Goal: Task Accomplishment & Management: Manage account settings

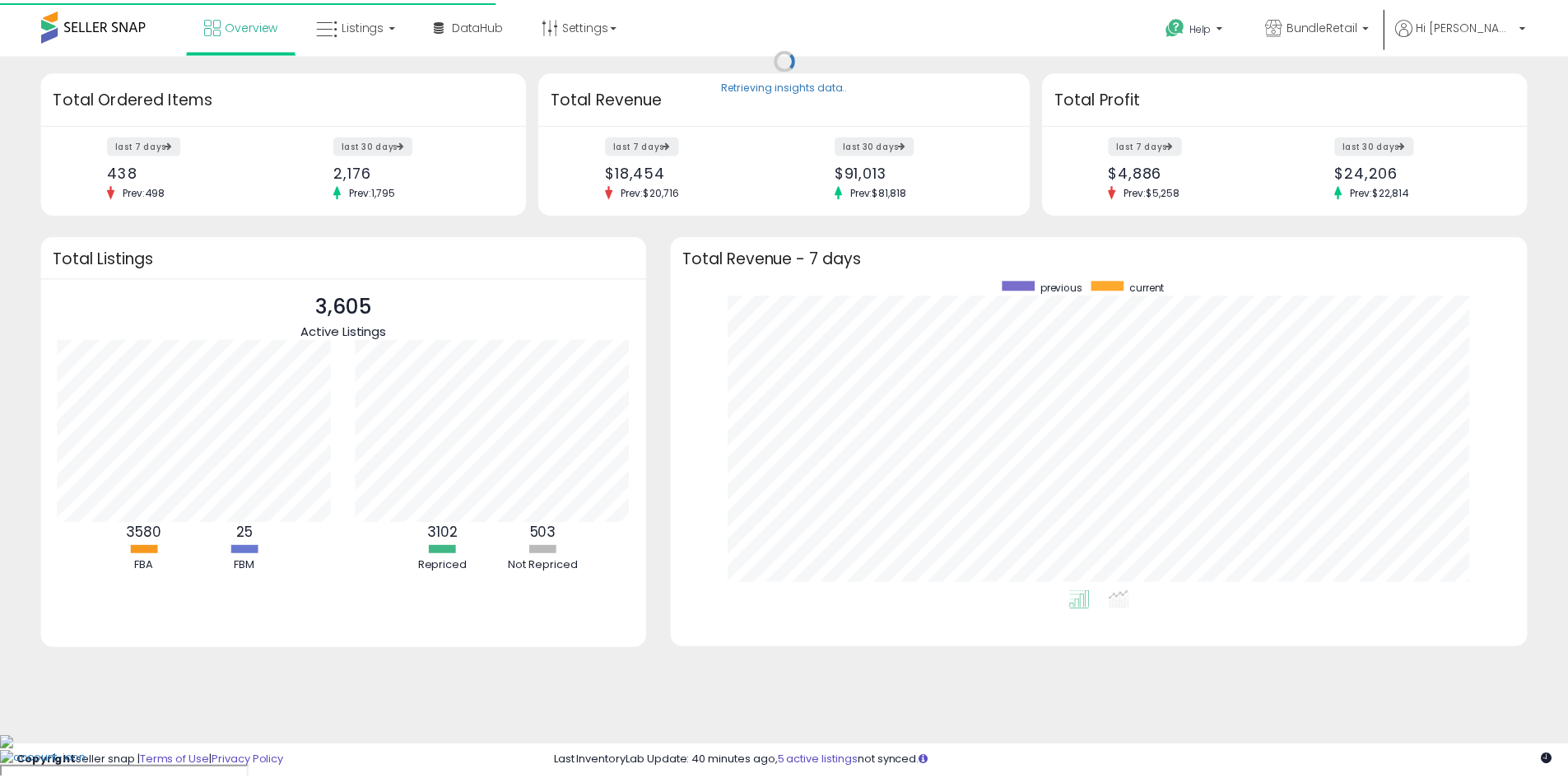
scroll to position [311, 831]
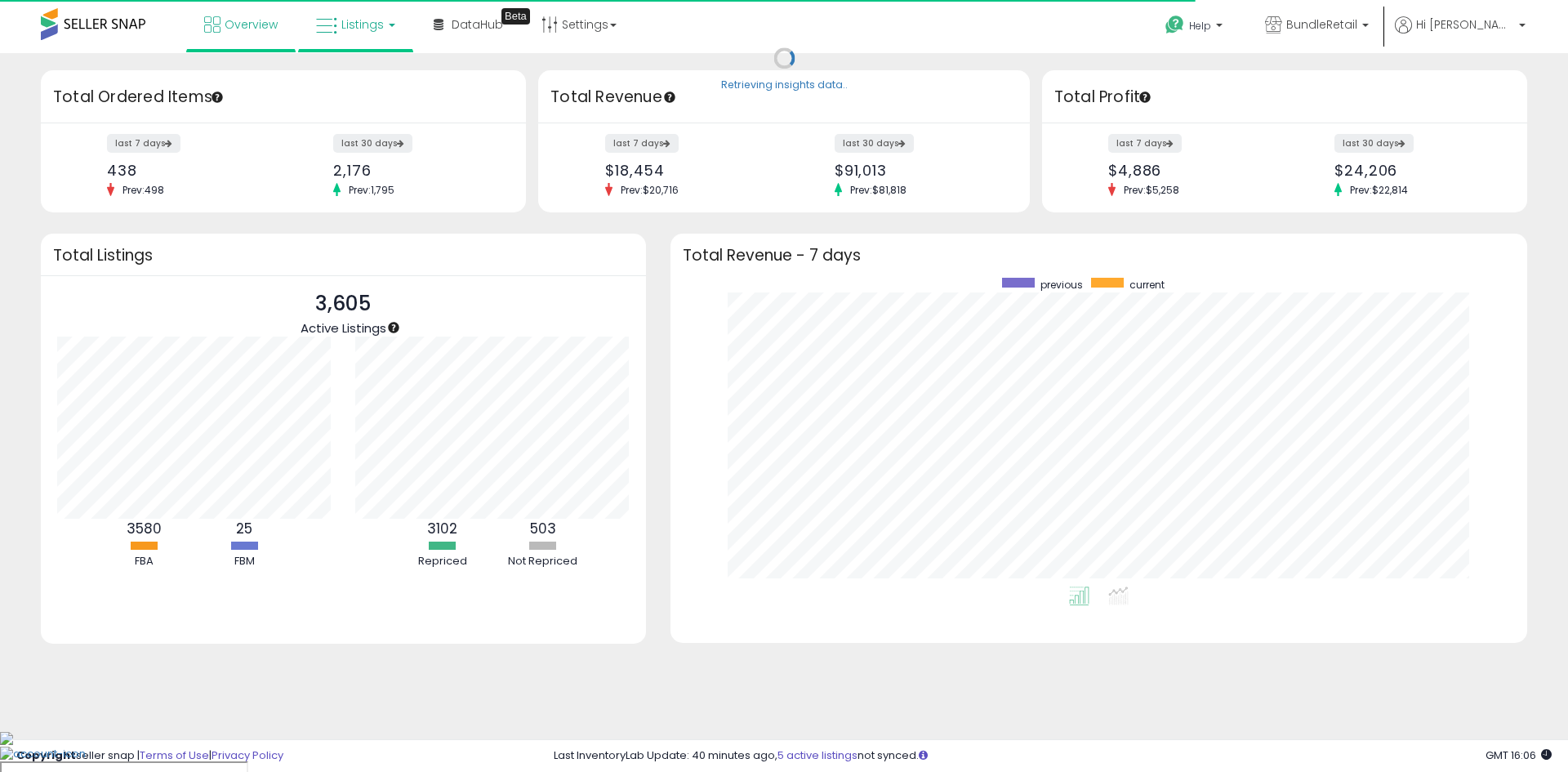
click at [351, 33] on link "Listings" at bounding box center [355, 25] width 104 height 49
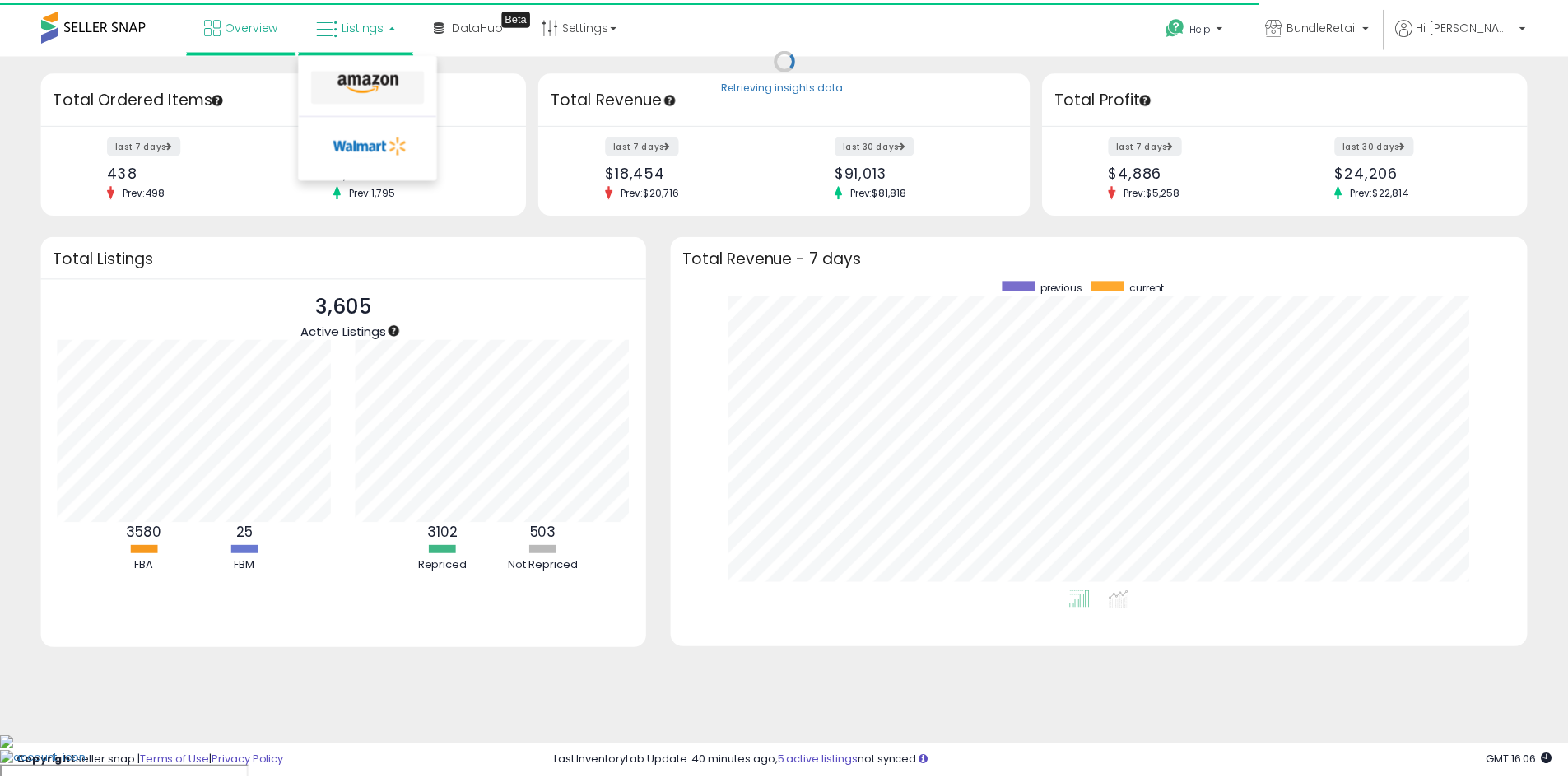
scroll to position [822663, 822191]
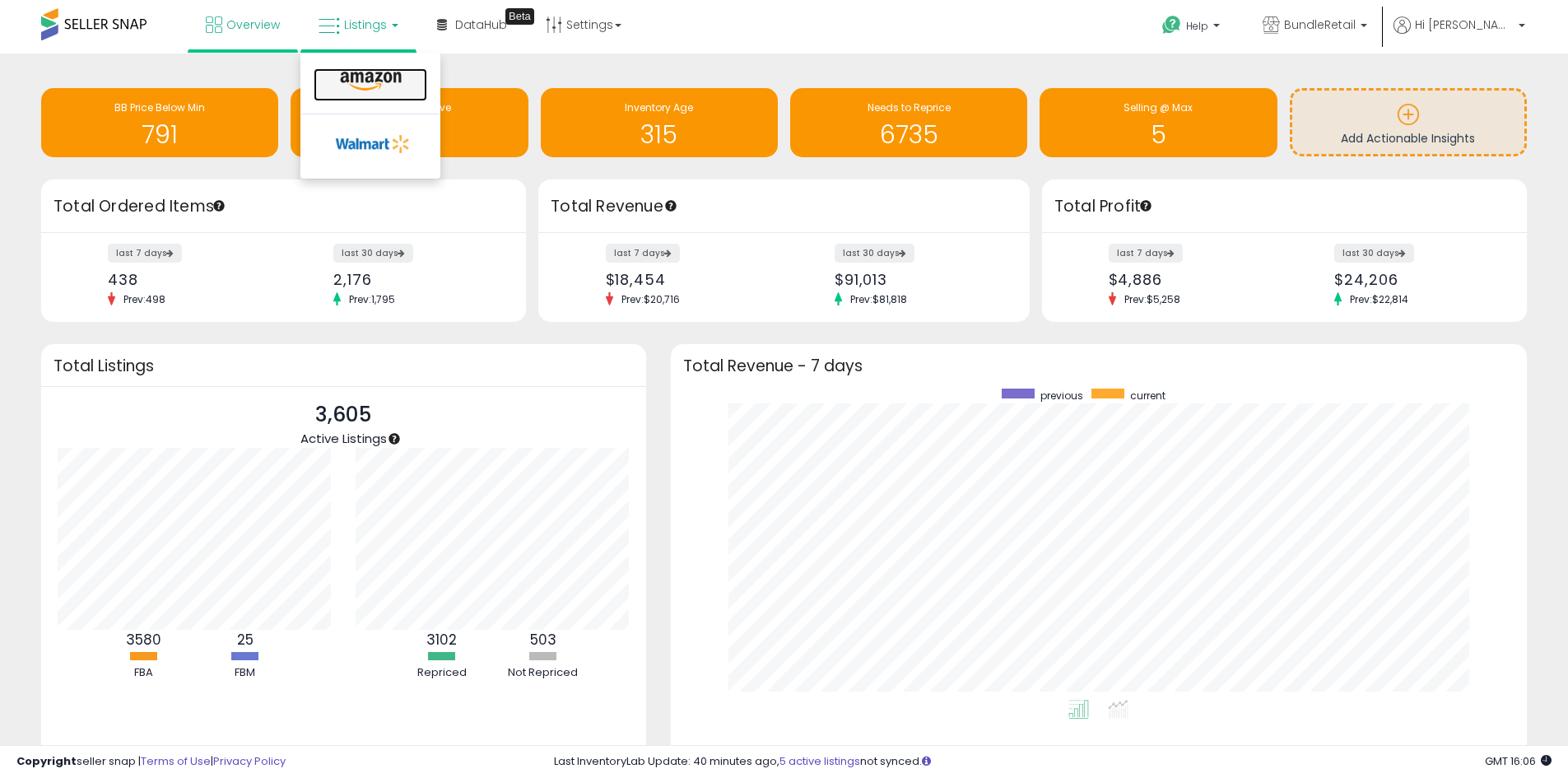
click at [377, 88] on icon at bounding box center [371, 81] width 72 height 22
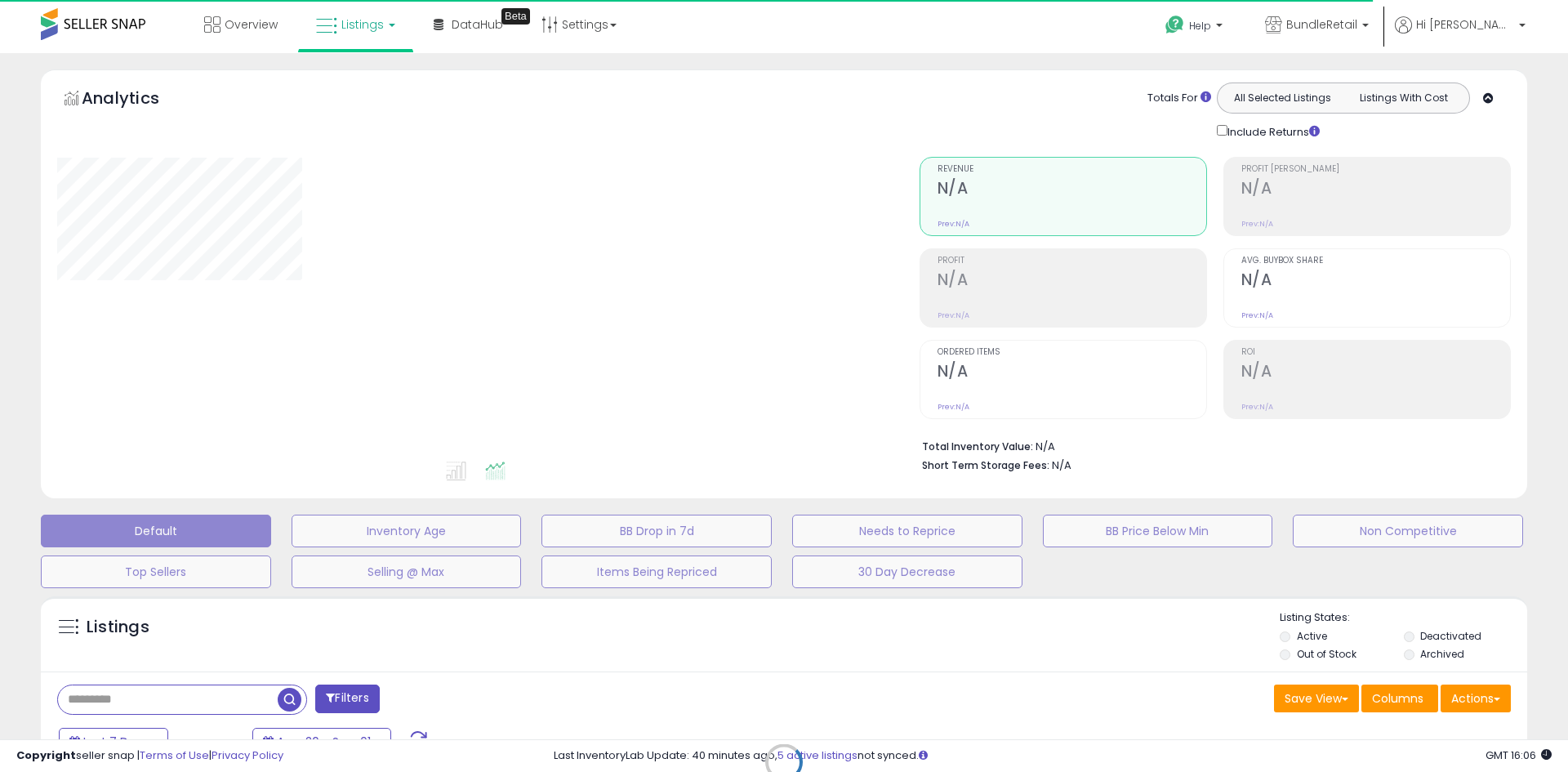
drag, startPoint x: 1403, startPoint y: 629, endPoint x: 1411, endPoint y: 637, distance: 11.3
click at [1404, 632] on div "Retrieving listings data.." at bounding box center [784, 774] width 1511 height 373
click at [1407, 641] on div "Retrieving listings data.." at bounding box center [784, 774] width 1511 height 373
click at [1410, 638] on div "Retrieving listings data.." at bounding box center [784, 774] width 1511 height 373
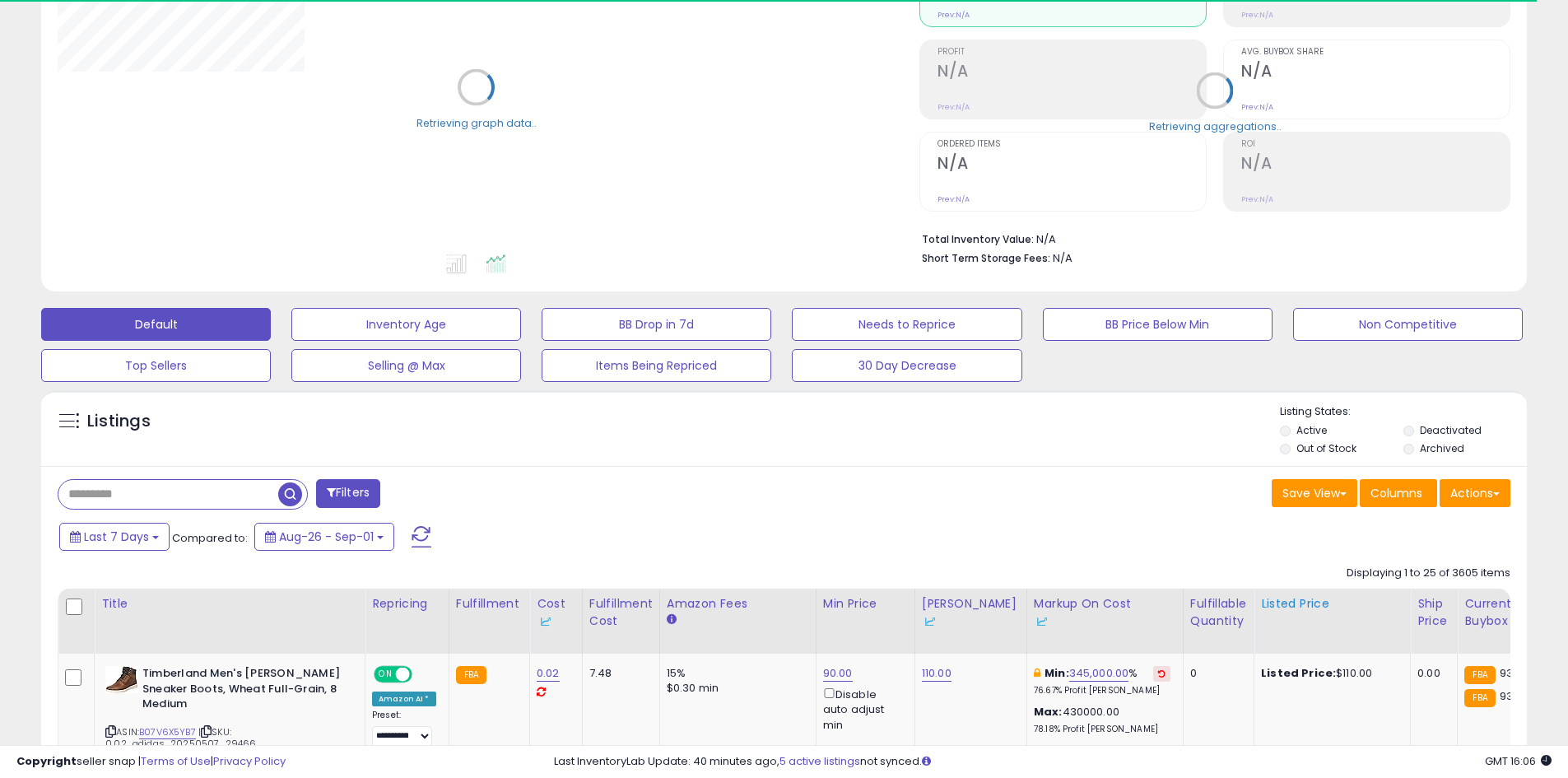
scroll to position [246, 0]
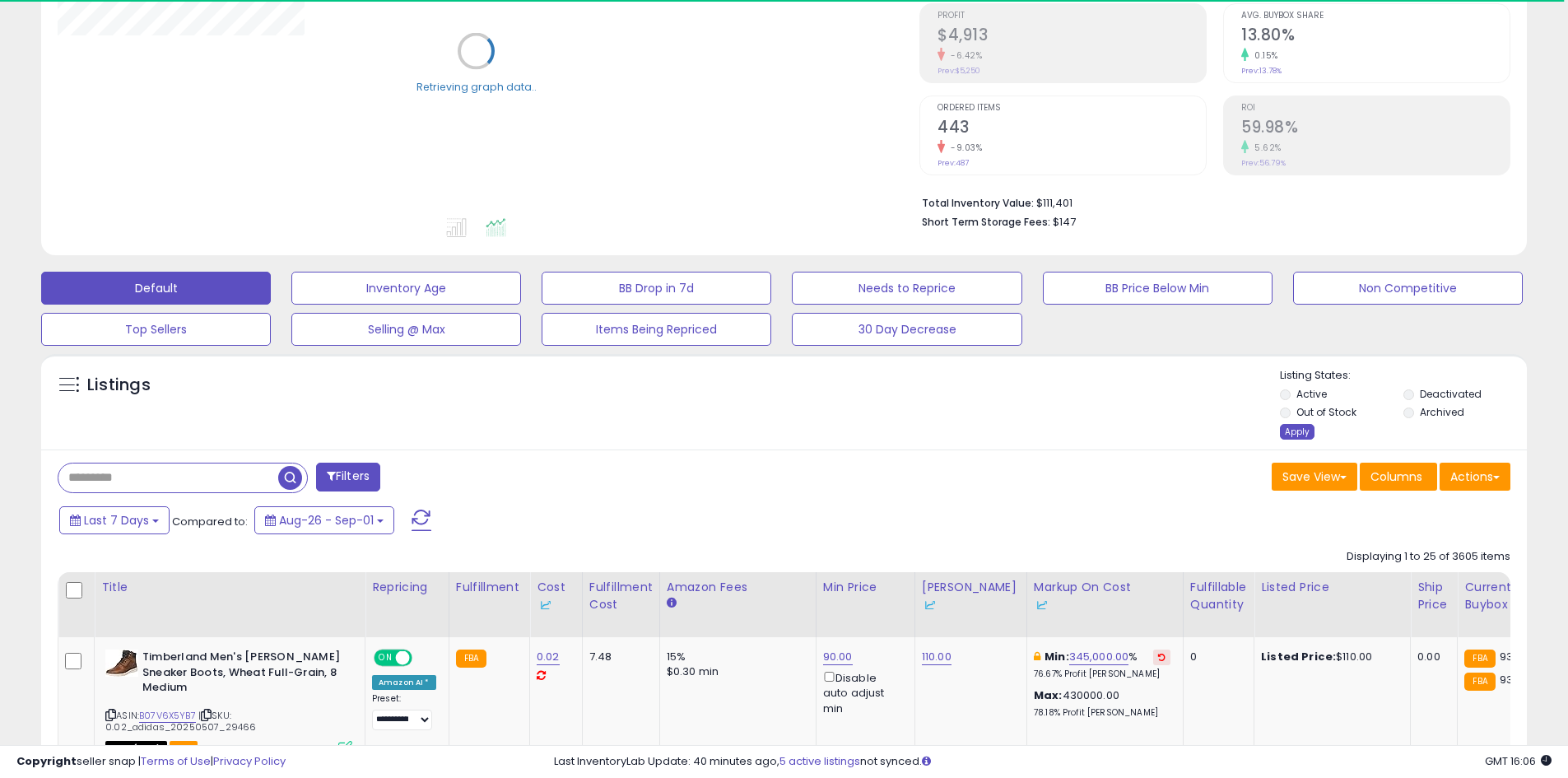
click at [1301, 432] on div "Apply" at bounding box center [1297, 432] width 35 height 16
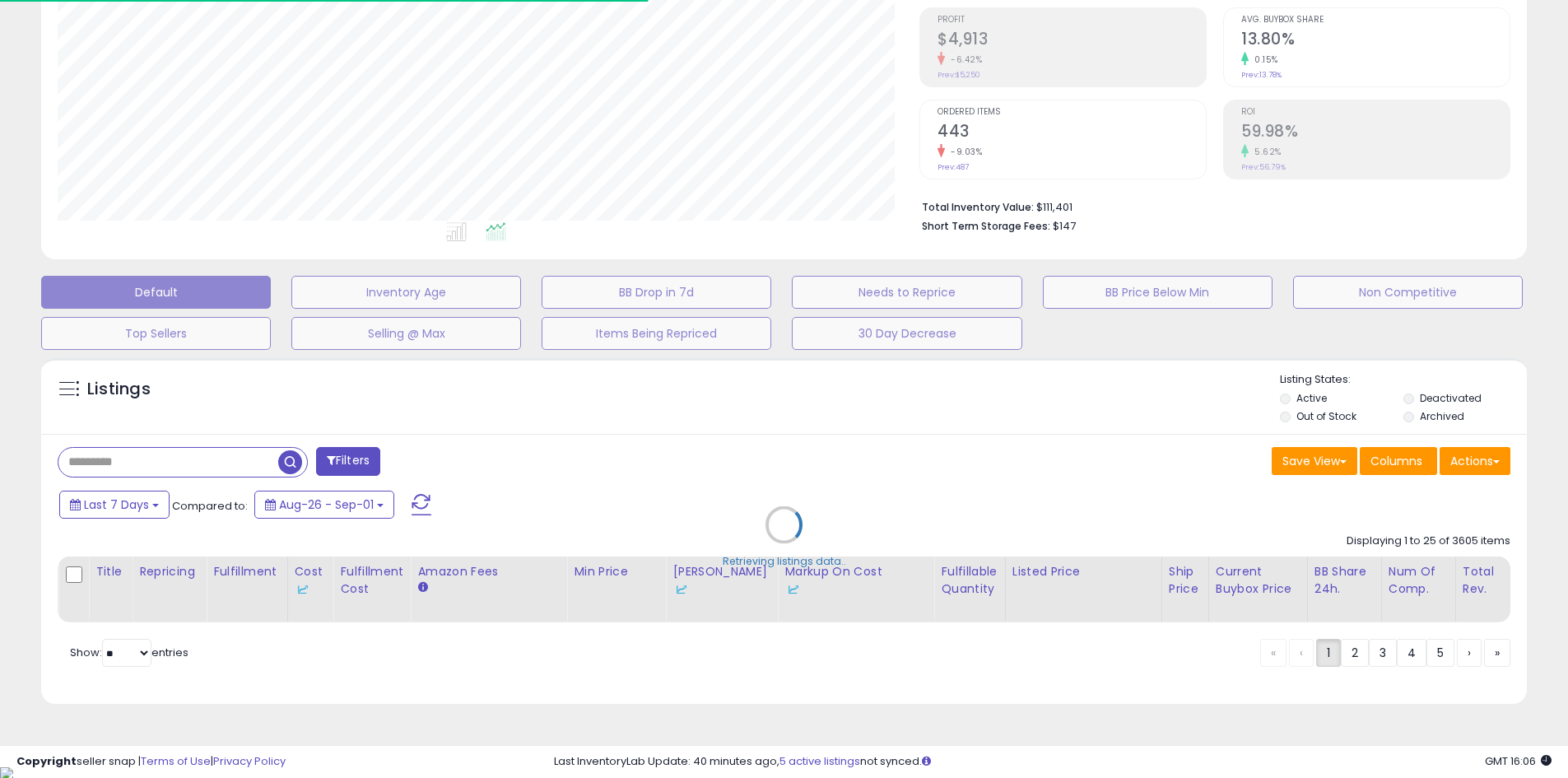
scroll to position [338, 862]
drag, startPoint x: 201, startPoint y: 463, endPoint x: 107, endPoint y: 458, distance: 94.1
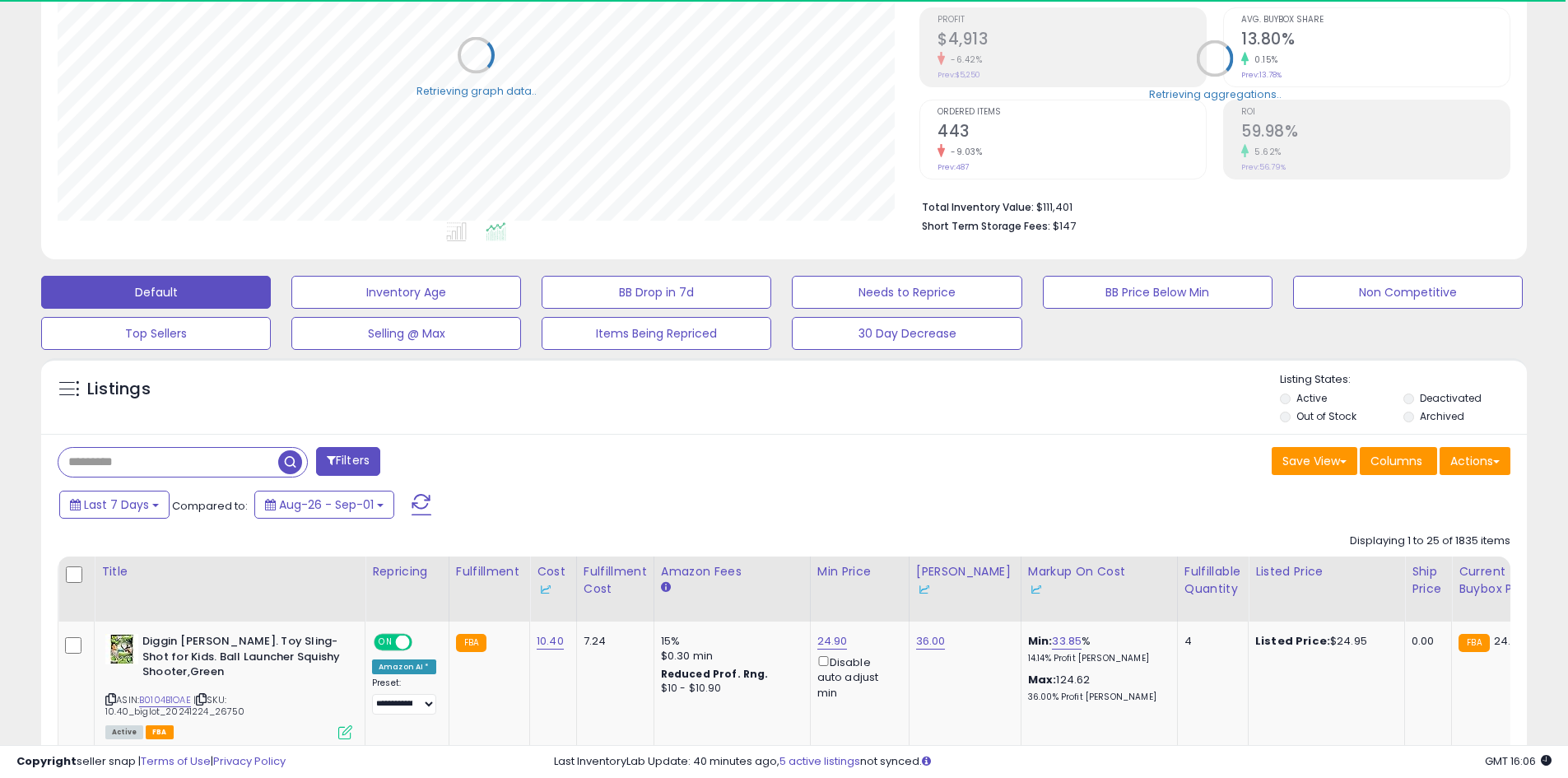
drag, startPoint x: 107, startPoint y: 458, endPoint x: 107, endPoint y: 467, distance: 9.0
drag, startPoint x: 108, startPoint y: 467, endPoint x: 95, endPoint y: 470, distance: 13.3
click at [95, 470] on input "text" at bounding box center [168, 462] width 220 height 29
paste input "**********"
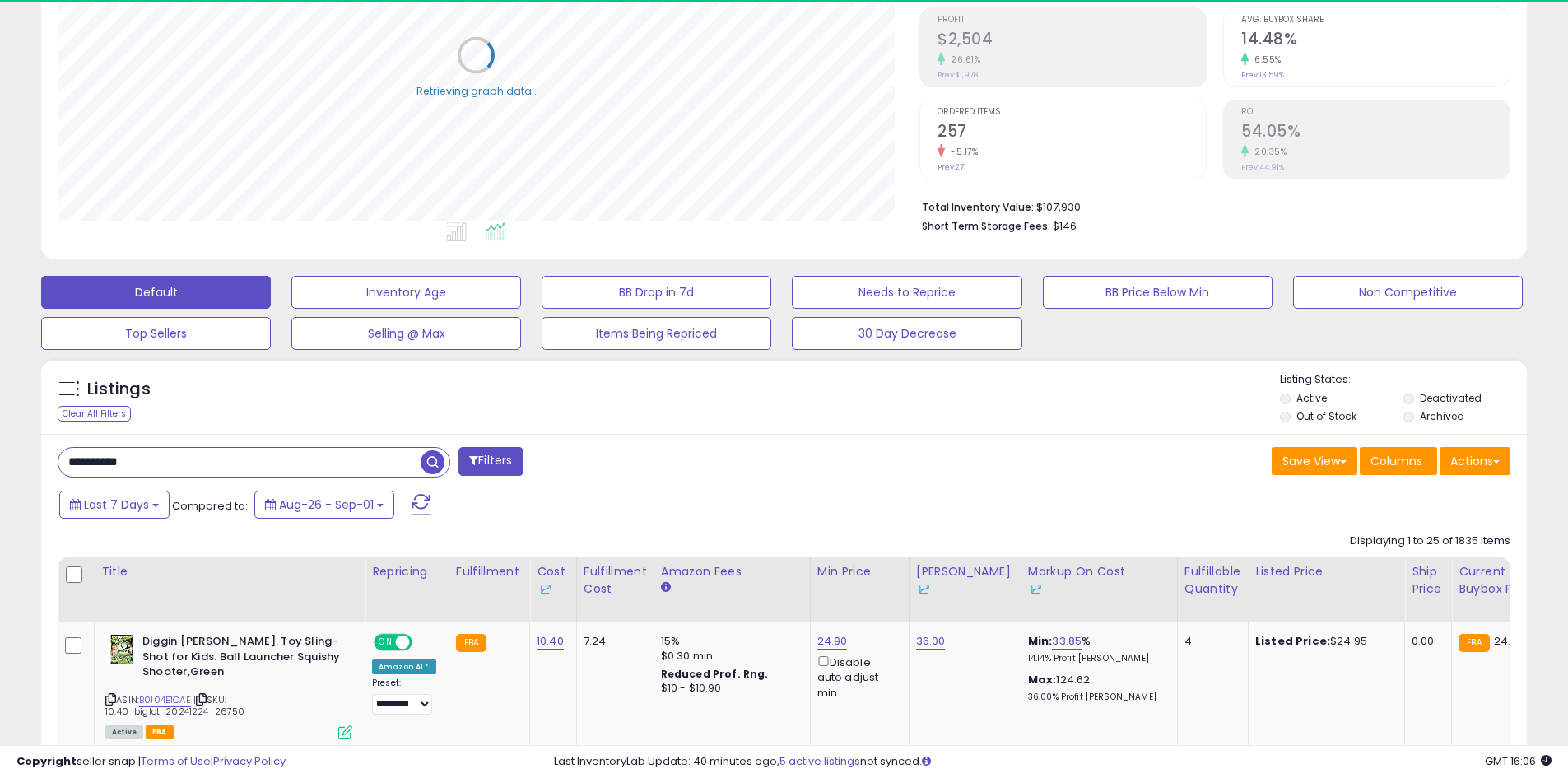
click at [430, 456] on span "button" at bounding box center [432, 462] width 24 height 24
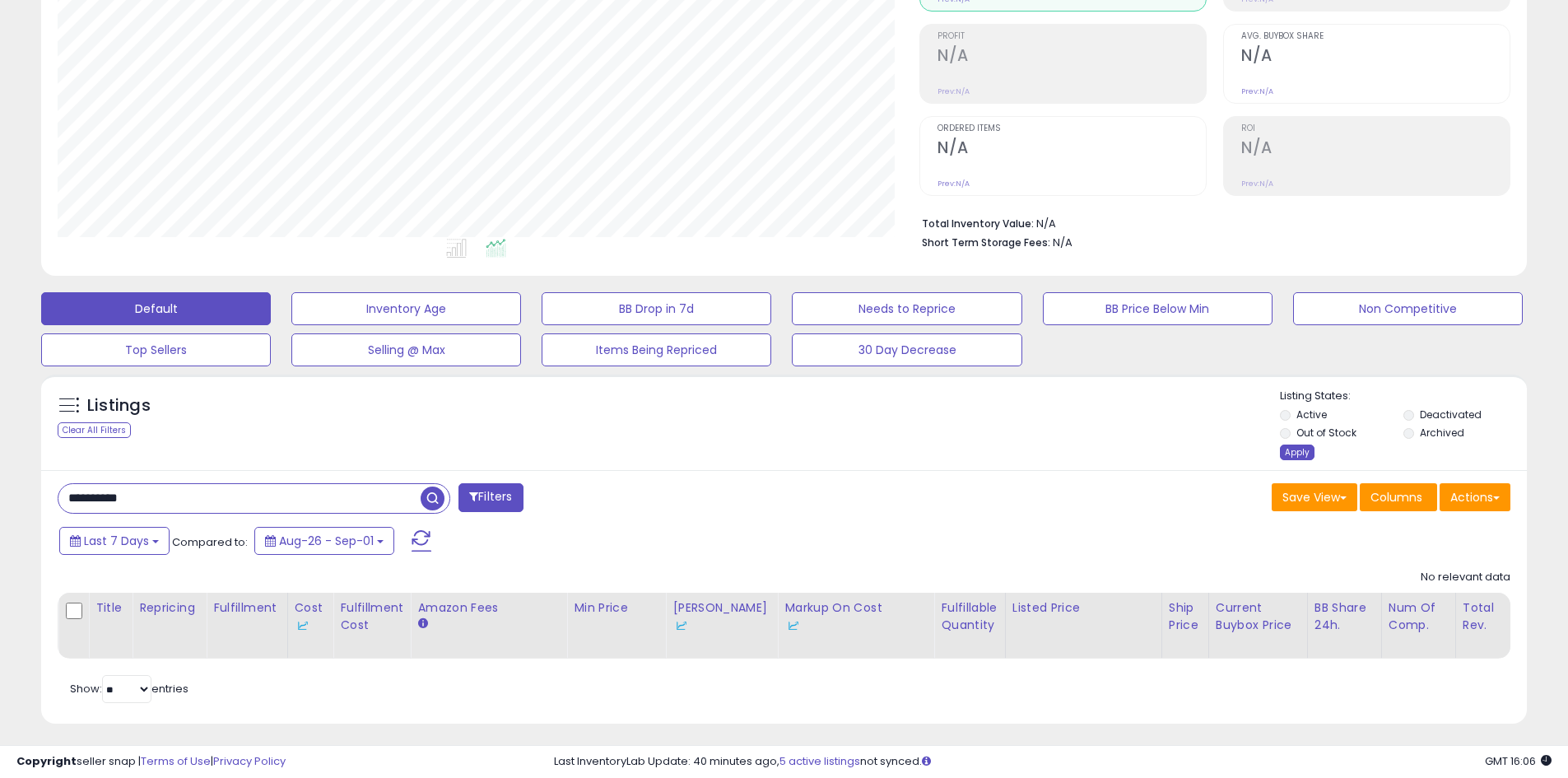
click at [1290, 453] on div "Apply" at bounding box center [1297, 452] width 35 height 16
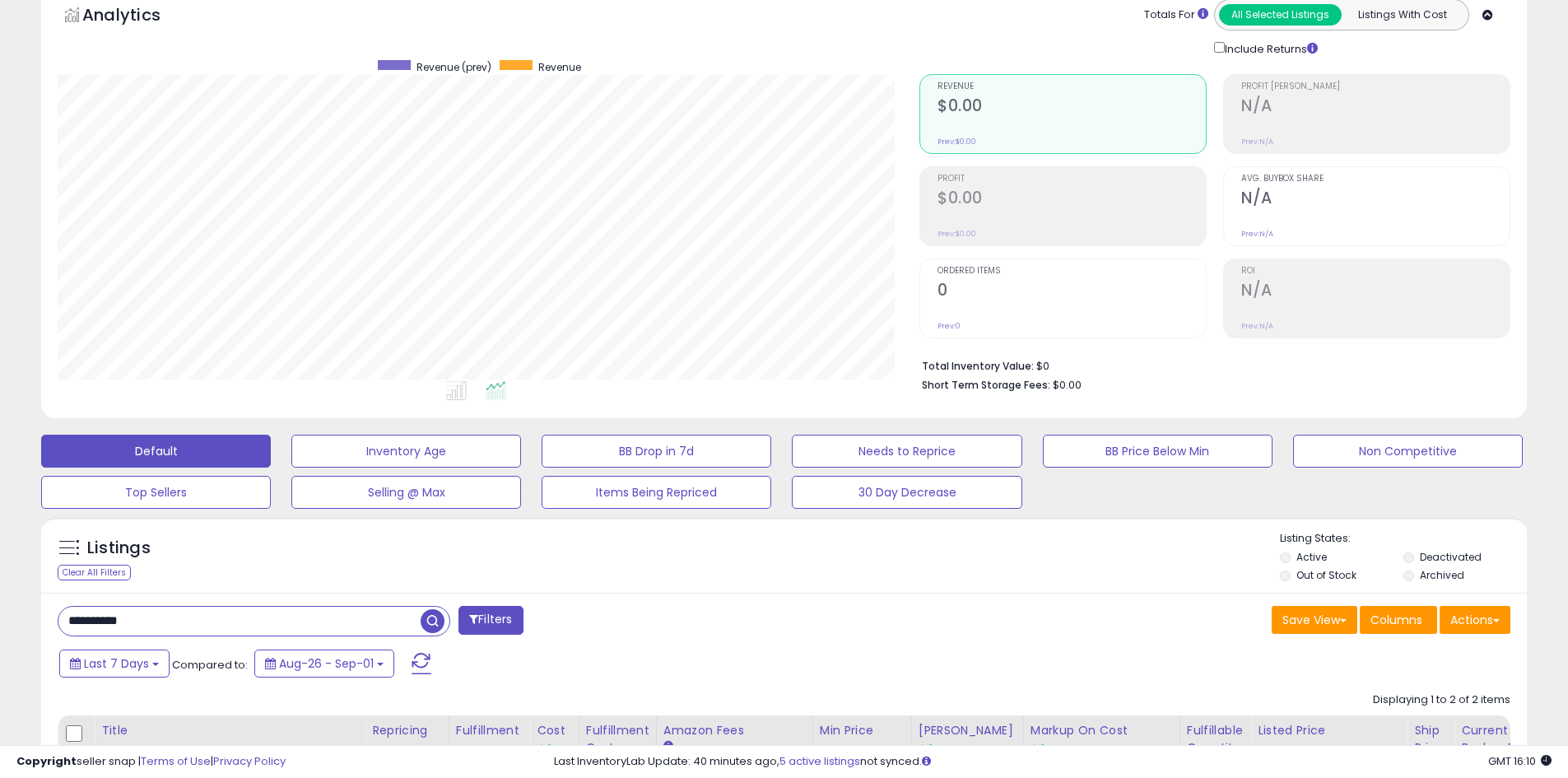
scroll to position [246, 0]
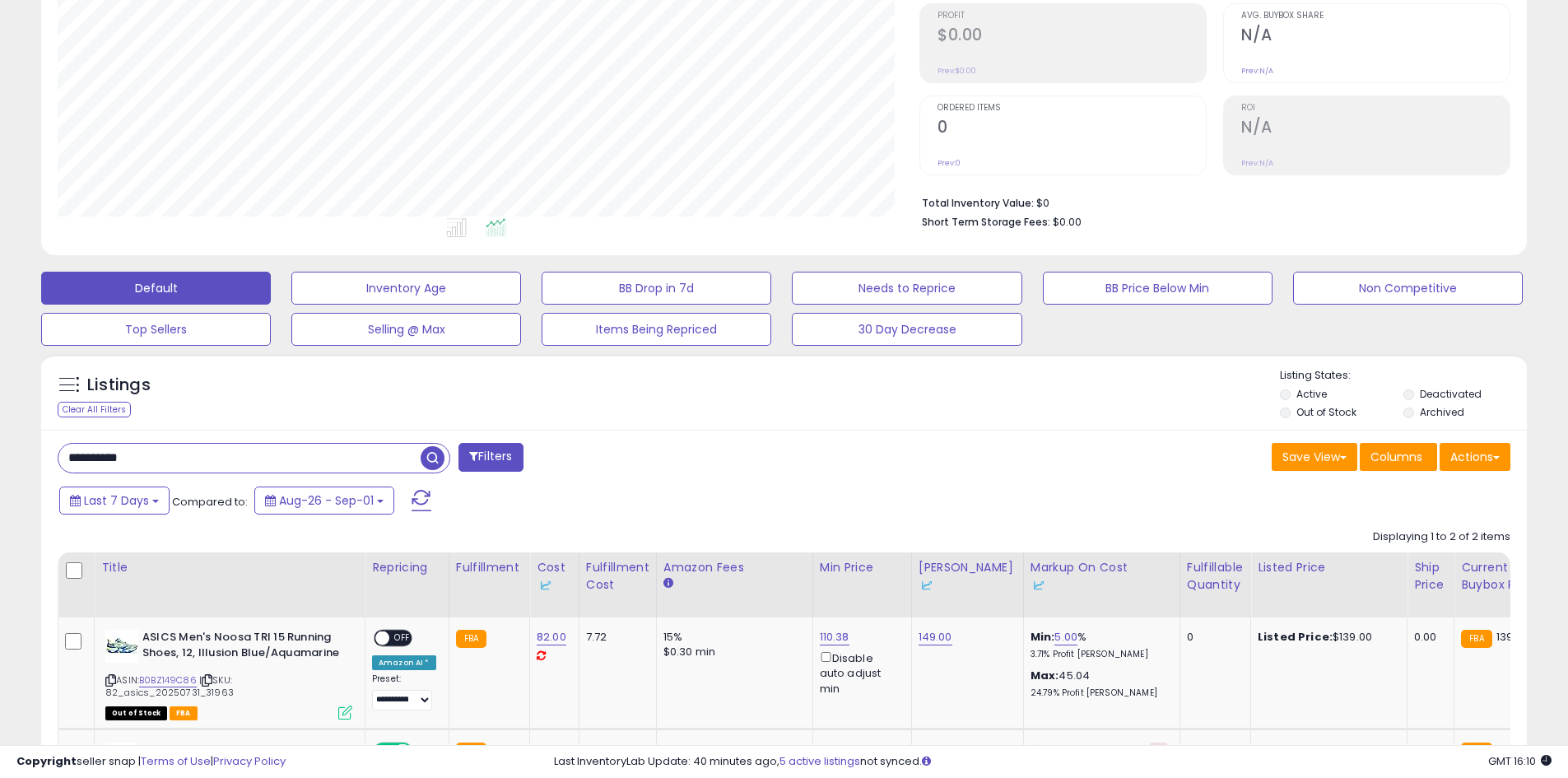
drag, startPoint x: 247, startPoint y: 469, endPoint x: 60, endPoint y: 458, distance: 187.3
click at [51, 460] on div "**********" at bounding box center [415, 459] width 739 height 33
paste input "text"
type input "**********"
click at [433, 465] on span "button" at bounding box center [432, 458] width 24 height 24
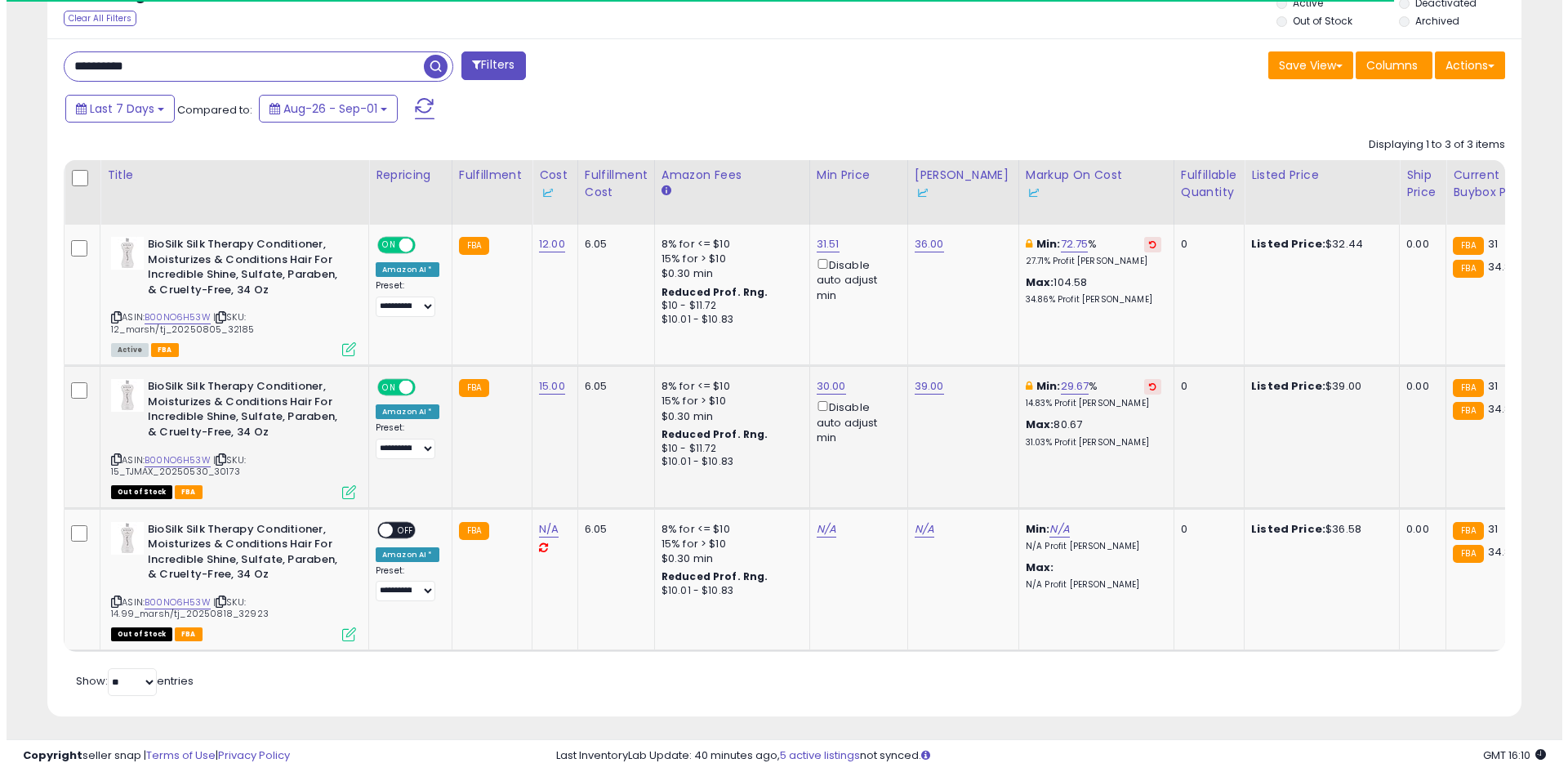
scroll to position [335, 855]
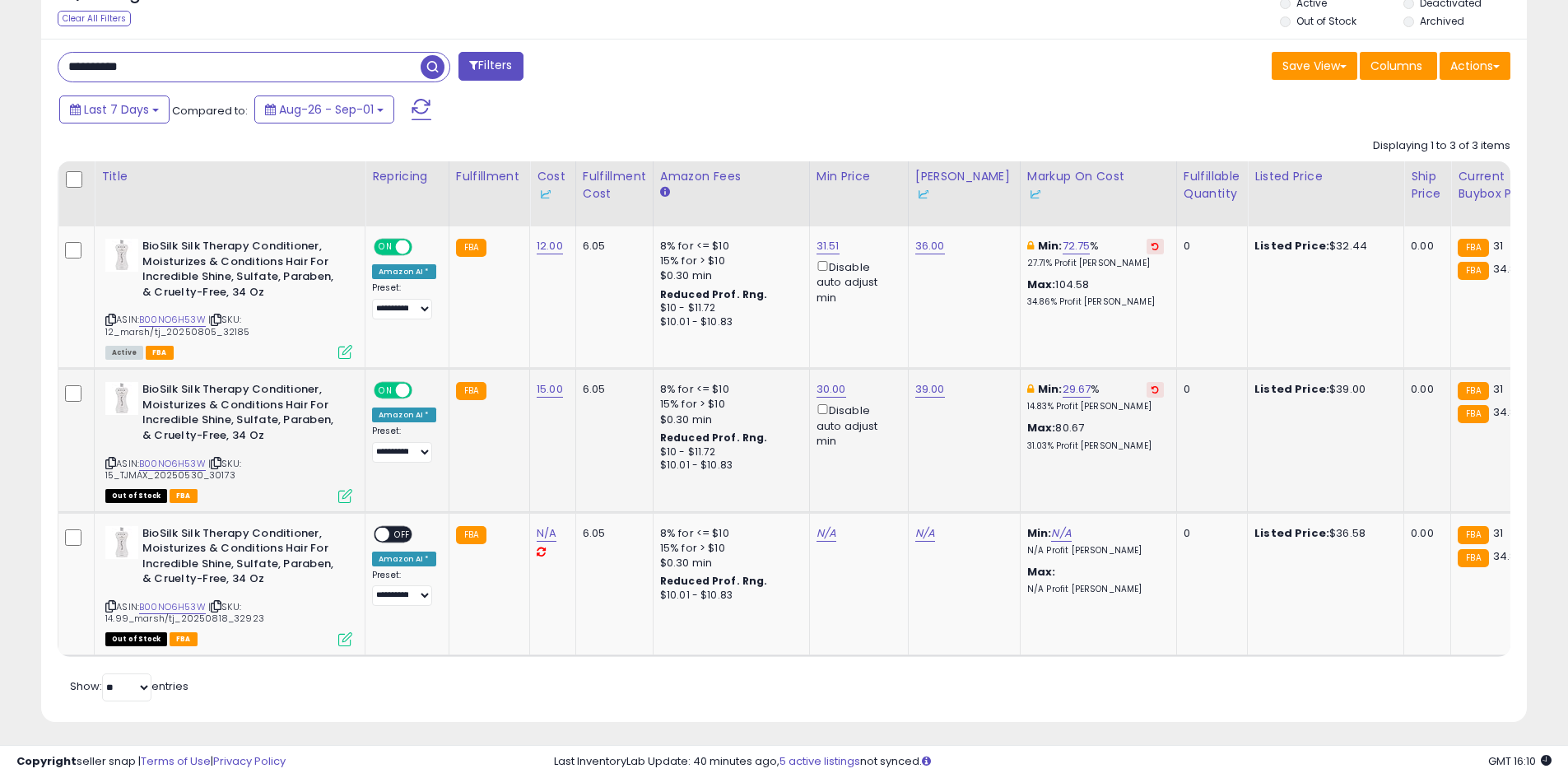
click at [342, 494] on icon at bounding box center [345, 496] width 14 height 14
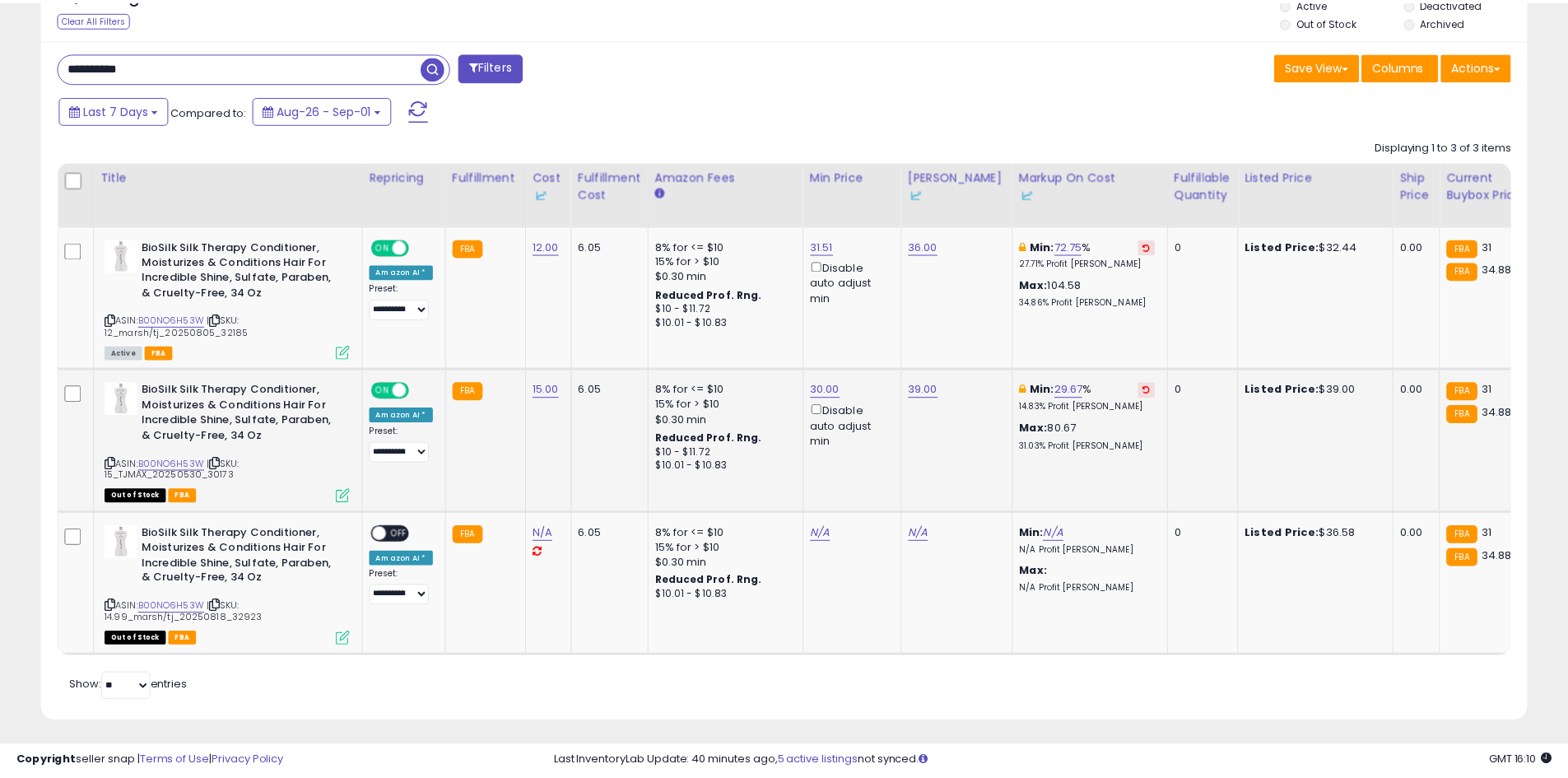
scroll to position [338, 869]
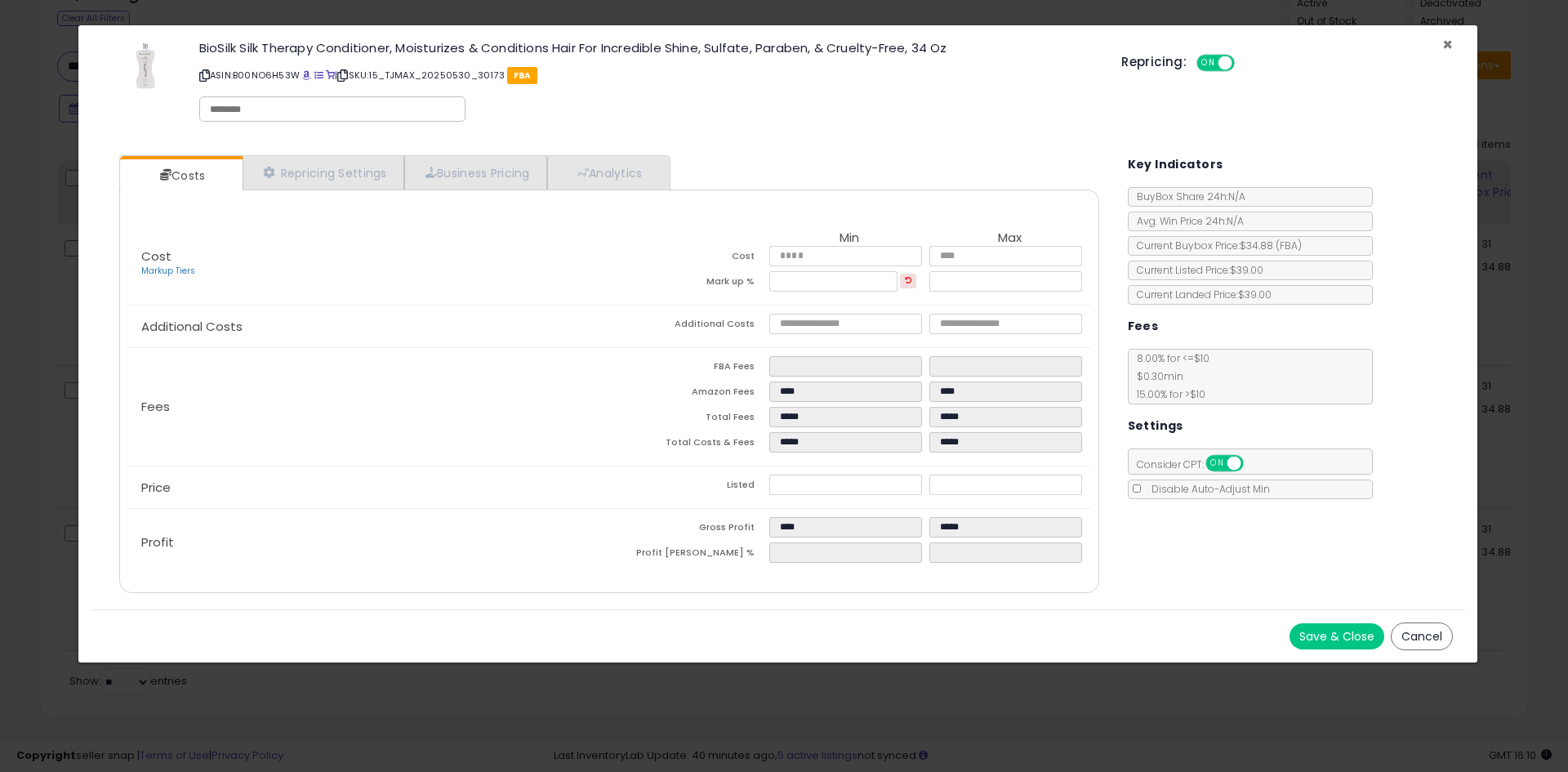
click at [1445, 43] on span "×" at bounding box center [1448, 44] width 11 height 24
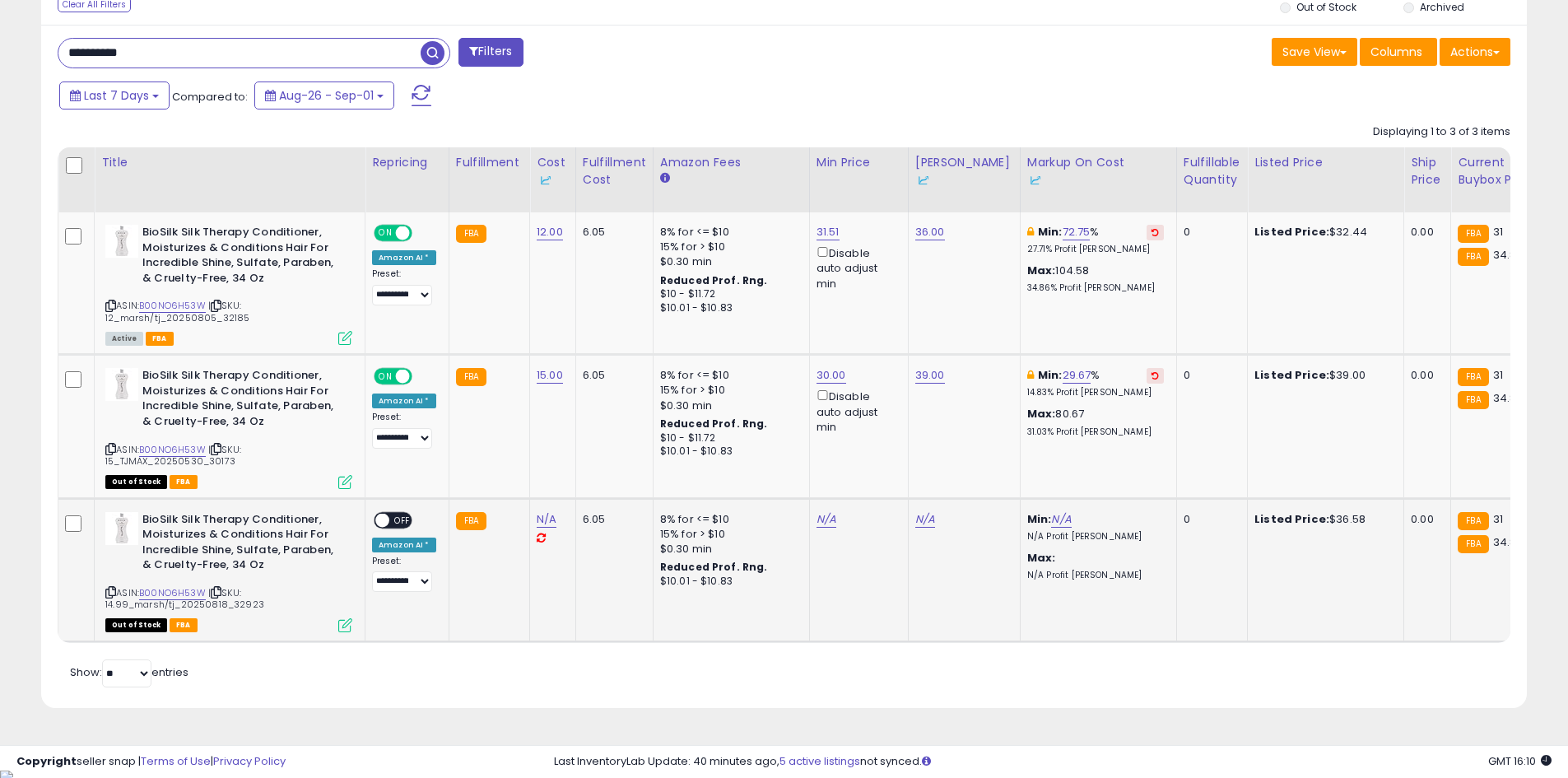
scroll to position [656, 0]
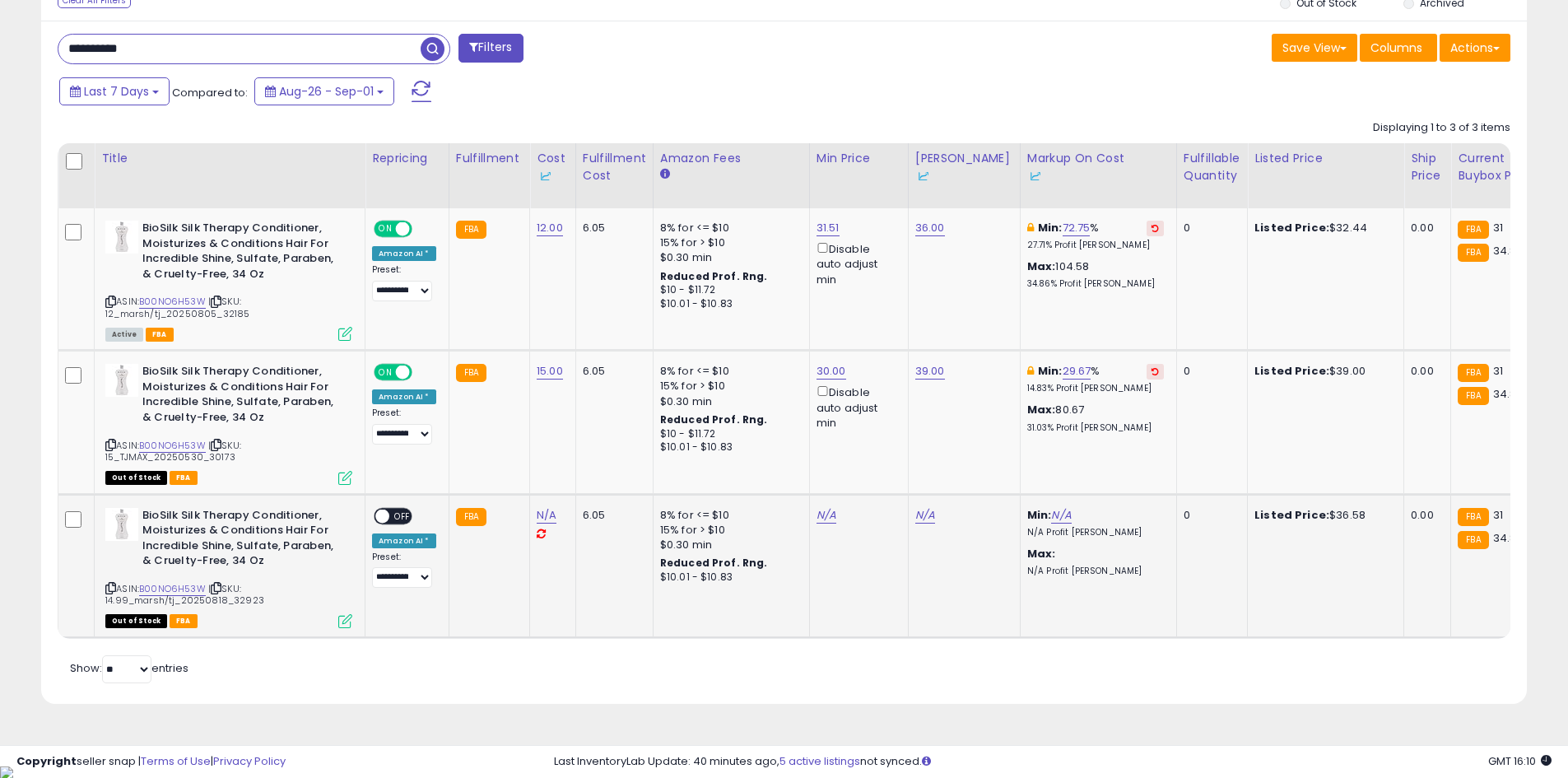
click at [400, 516] on span "OFF" at bounding box center [402, 516] width 27 height 14
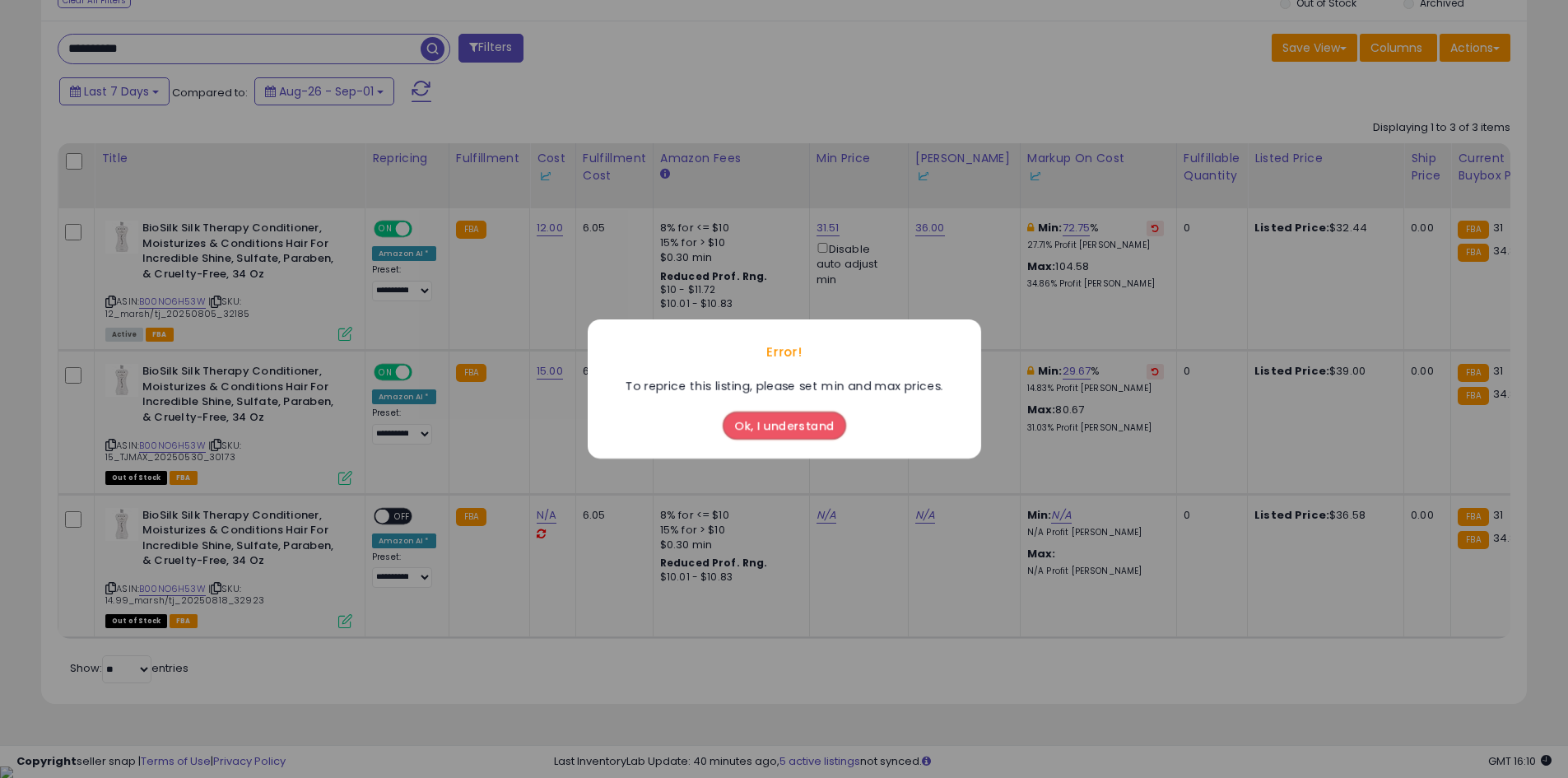
click at [781, 414] on button "Ok, I understand" at bounding box center [784, 425] width 123 height 28
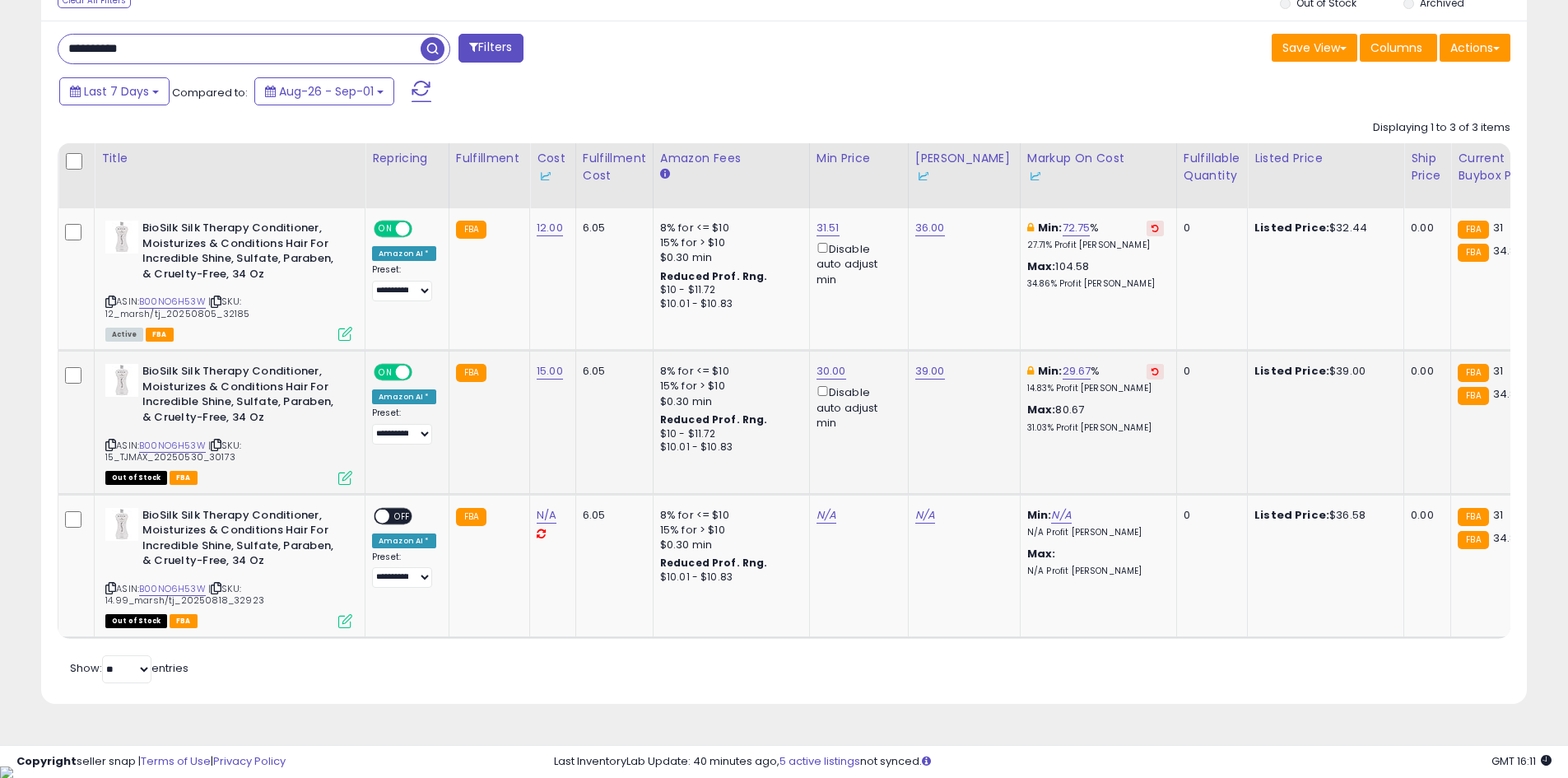
click at [340, 481] on icon at bounding box center [345, 478] width 14 height 14
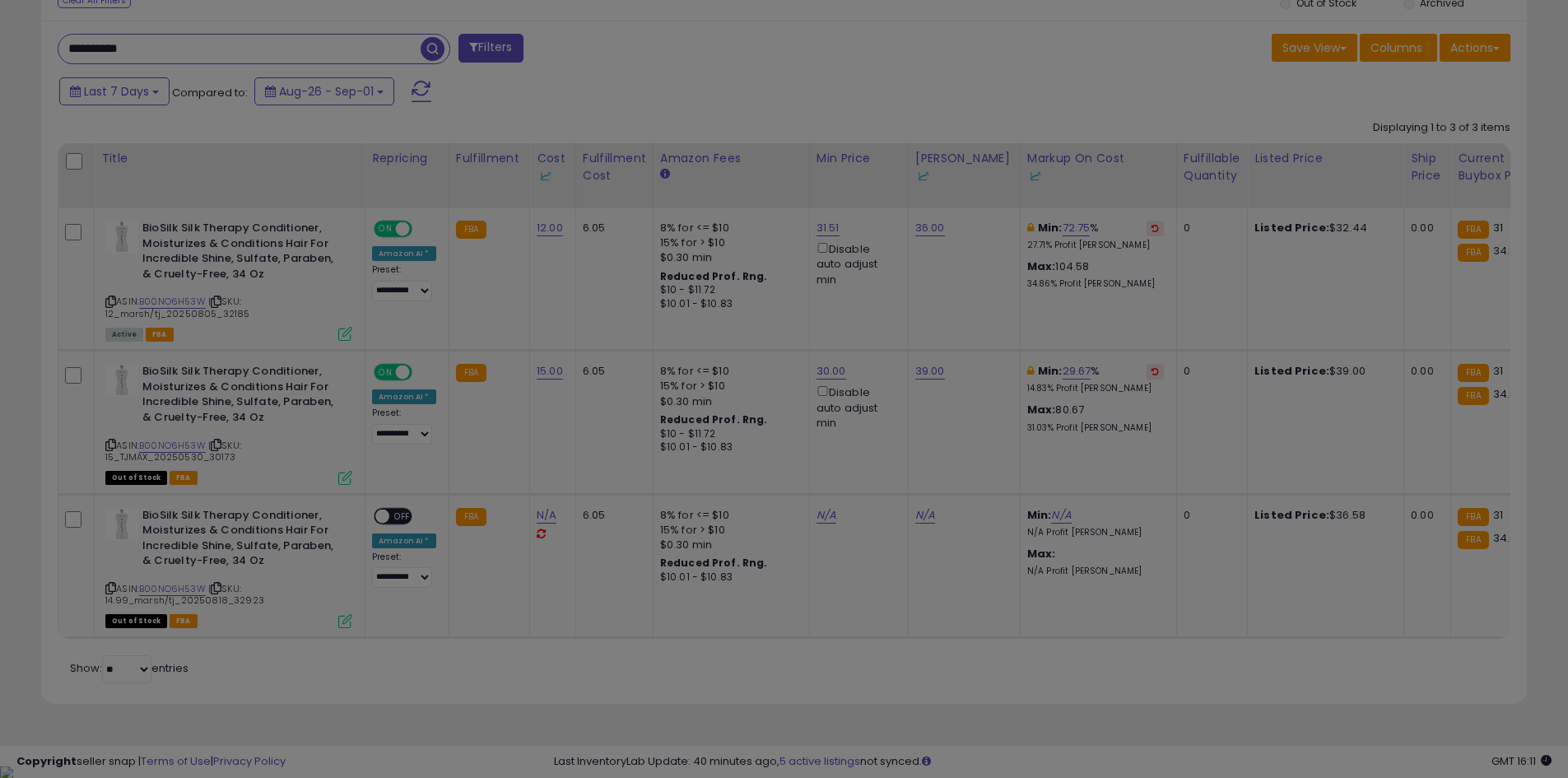
scroll to position [338, 869]
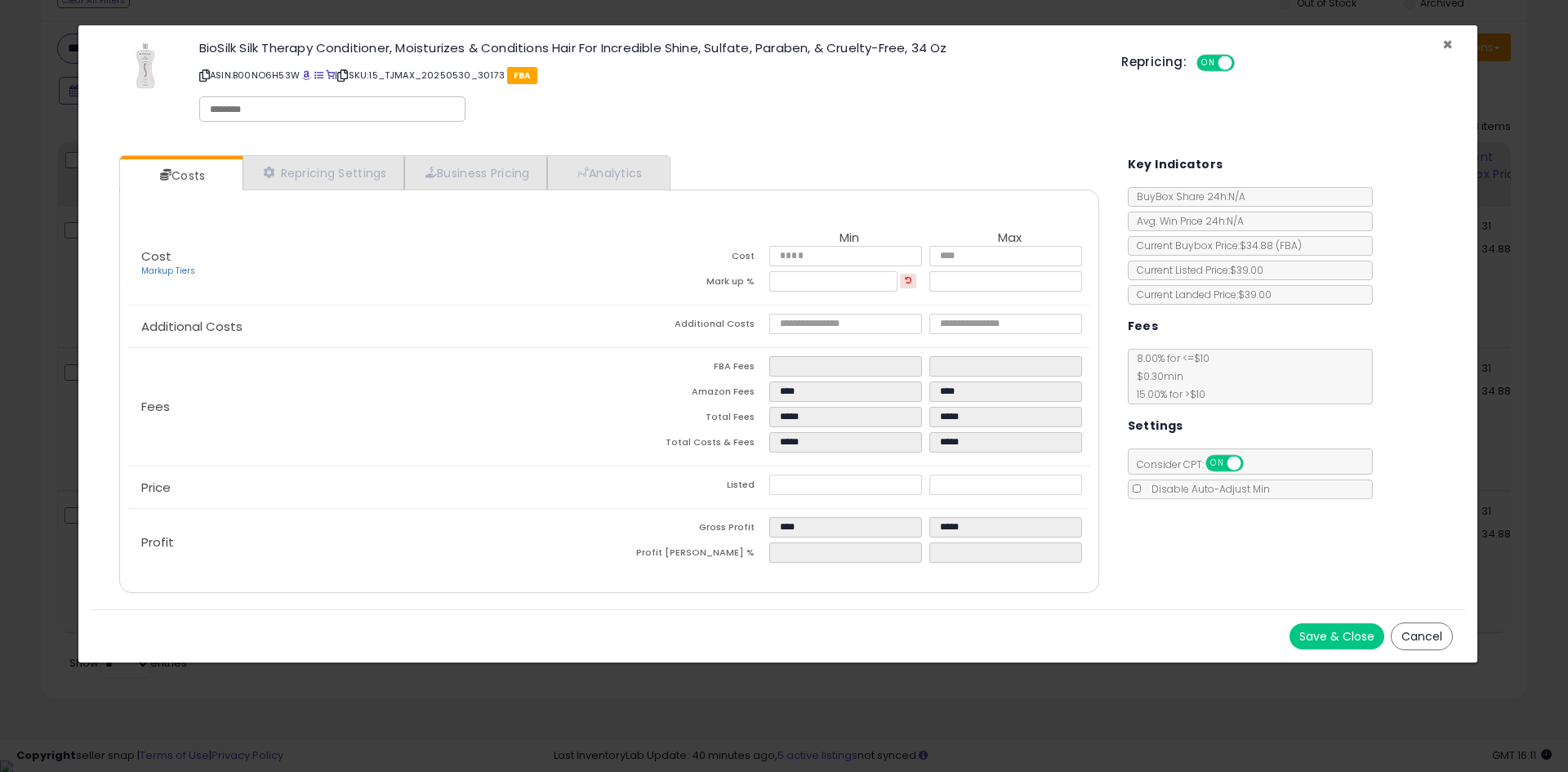
click at [1447, 42] on span "×" at bounding box center [1448, 44] width 11 height 24
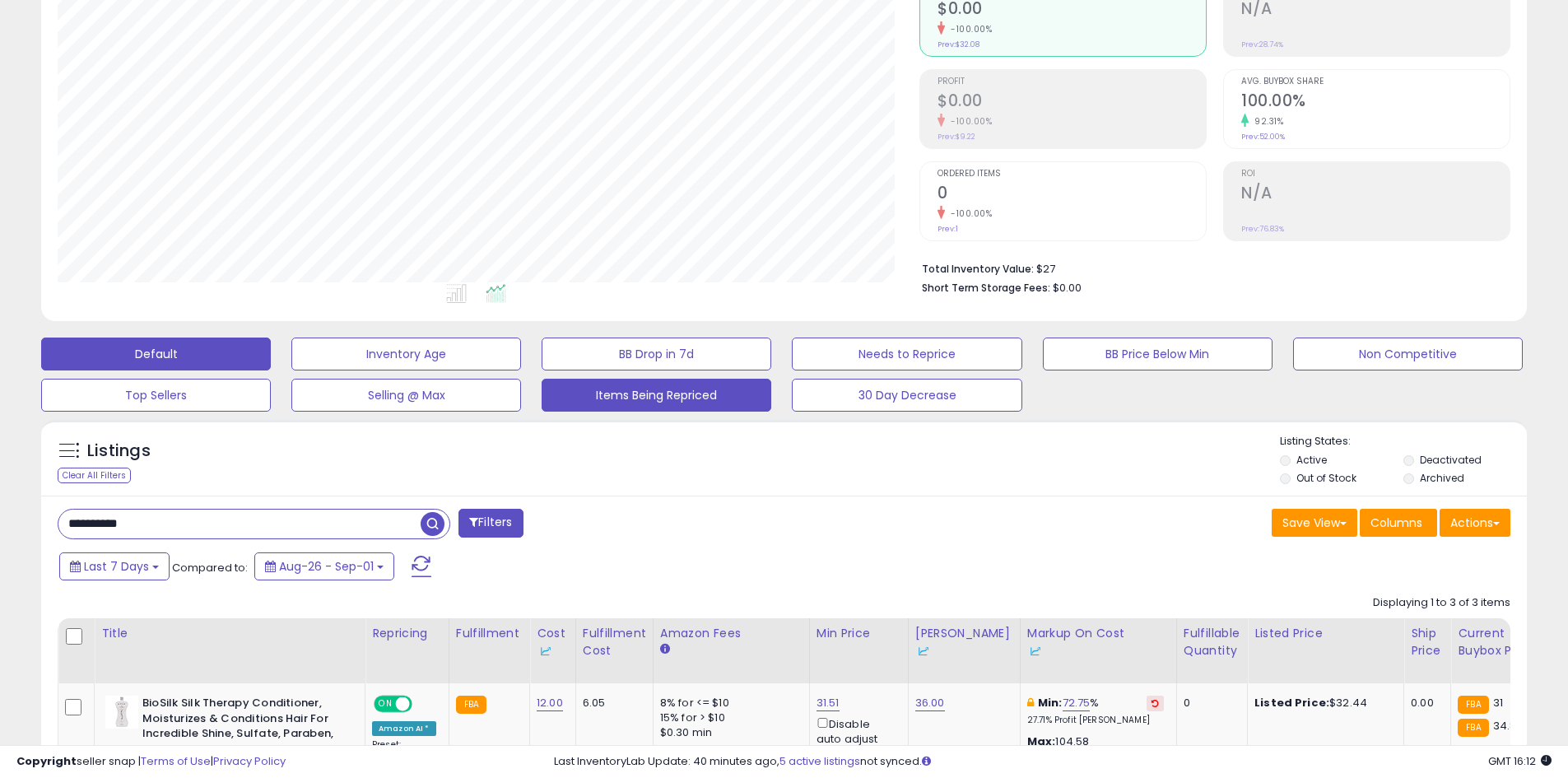
scroll to position [0, 0]
